Goal: Task Accomplishment & Management: Use online tool/utility

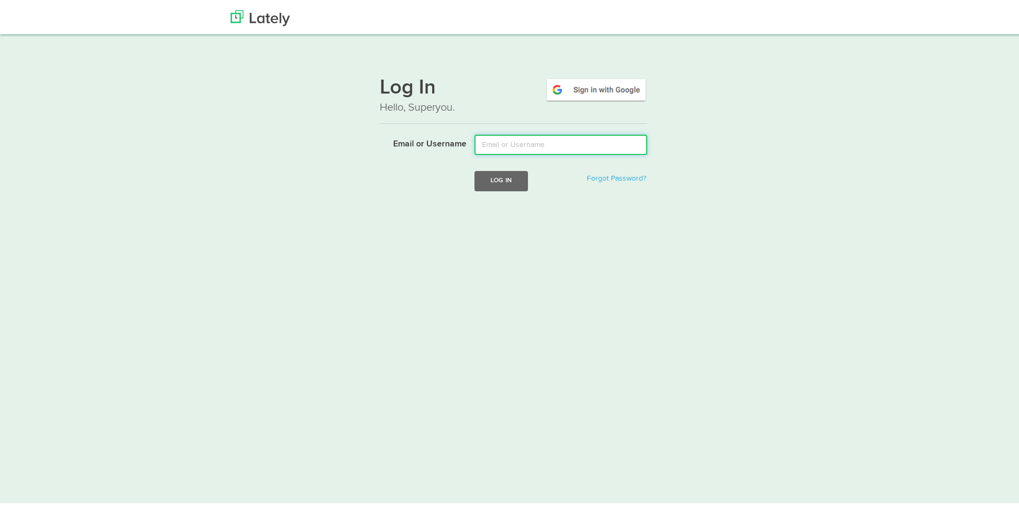
type input "courtney@stonebridgeiwm.com"
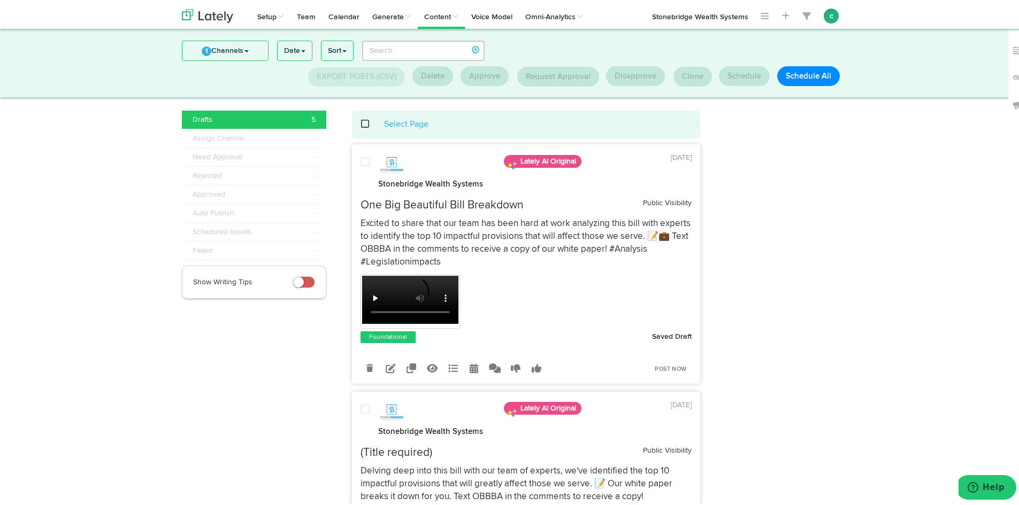
scroll to position [3, 0]
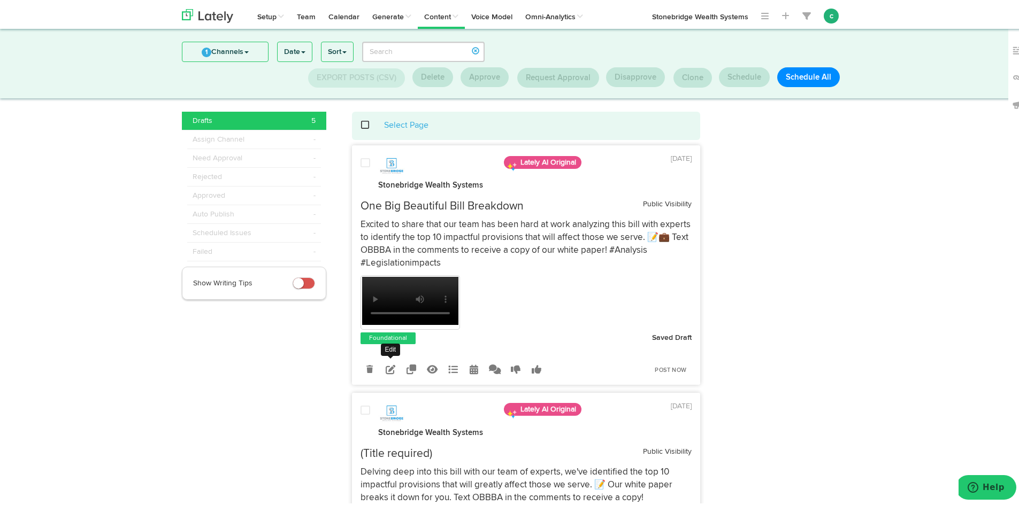
click at [388, 368] on icon at bounding box center [391, 368] width 10 height 10
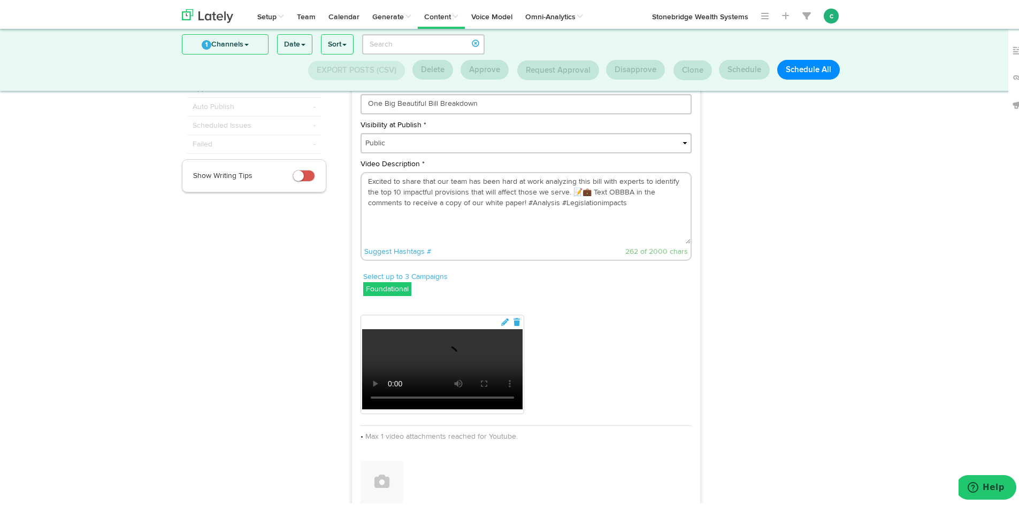
scroll to position [110, 0]
click at [510, 322] on icon at bounding box center [506, 320] width 10 height 7
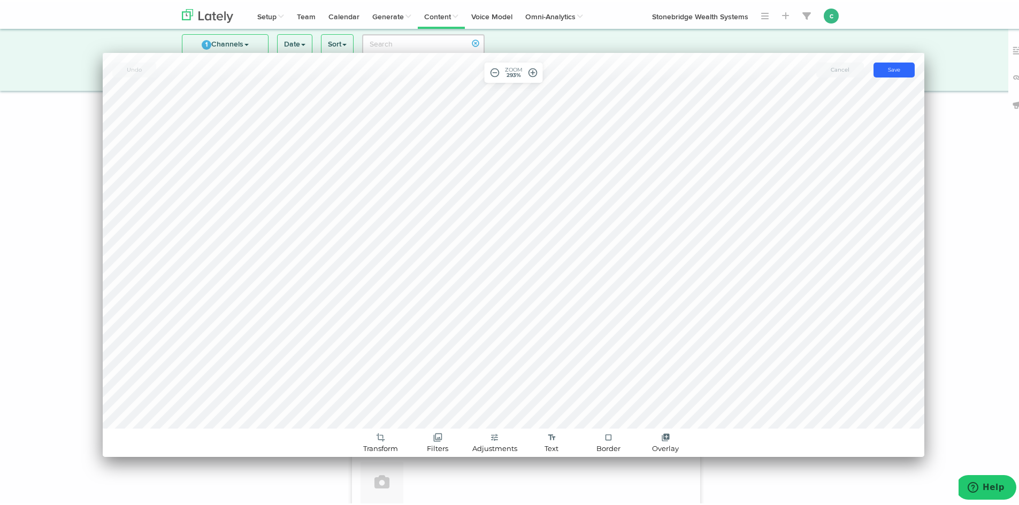
click at [837, 69] on span "Cancel" at bounding box center [839, 67] width 19 height 7
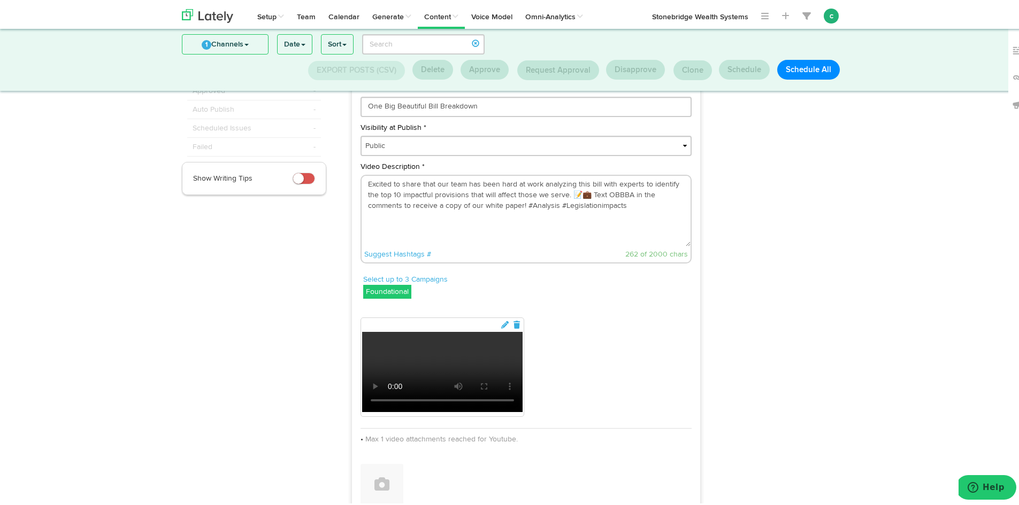
scroll to position [109, 0]
